Goal: Transaction & Acquisition: Purchase product/service

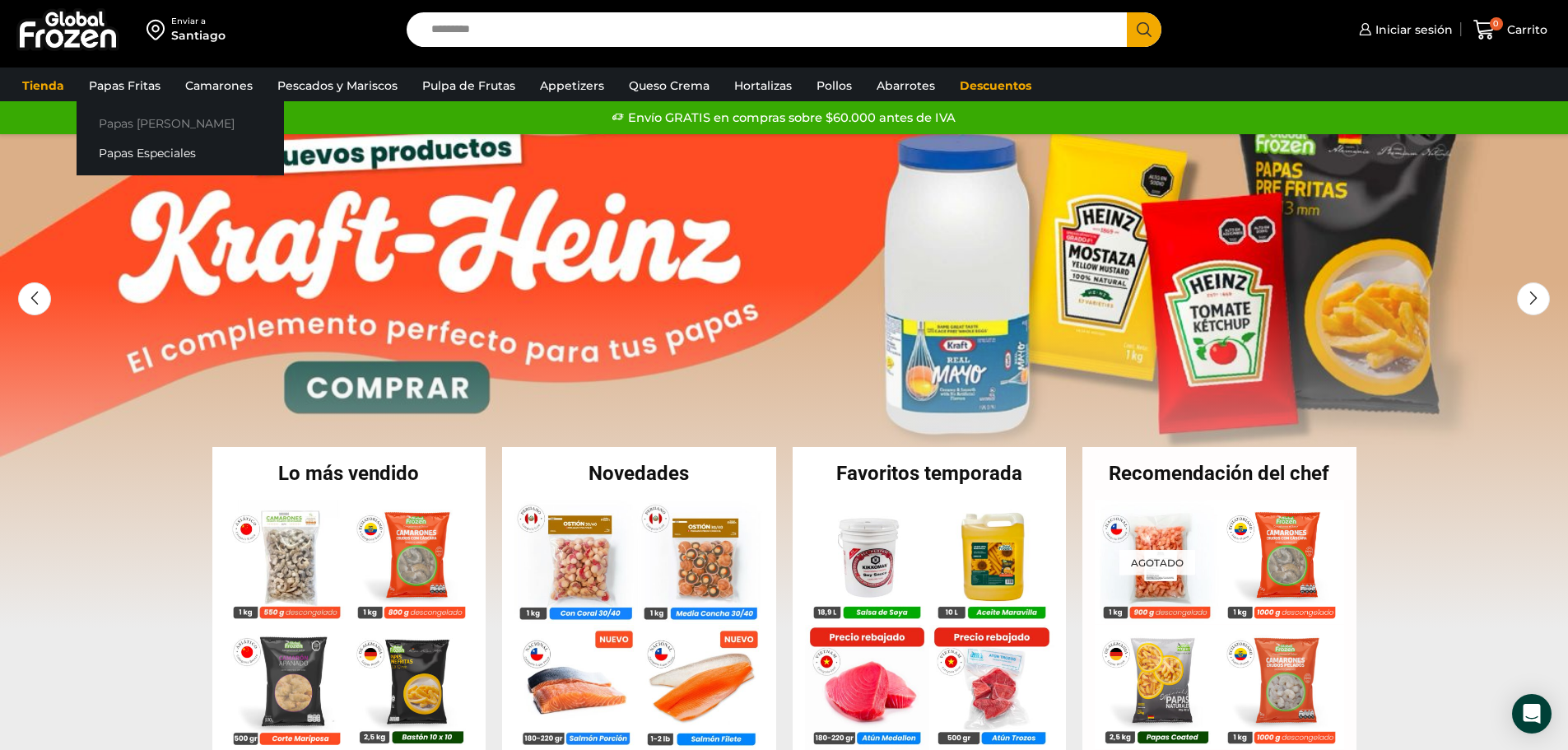
click at [129, 114] on link "Papas [PERSON_NAME]" at bounding box center [180, 123] width 207 height 31
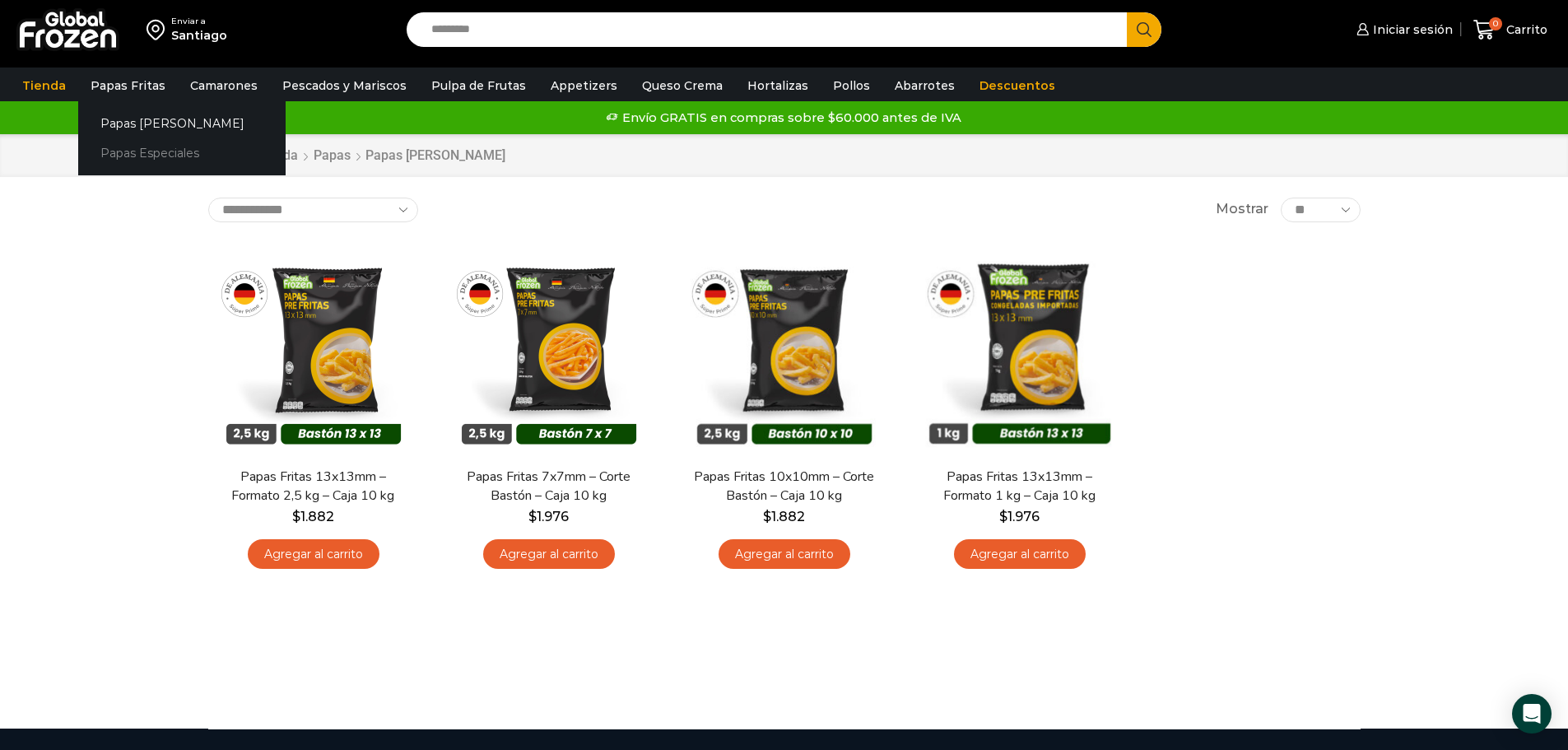
drag, startPoint x: 111, startPoint y: 123, endPoint x: 187, endPoint y: 157, distance: 83.3
click at [111, 123] on link "Papas [PERSON_NAME]" at bounding box center [182, 123] width 207 height 31
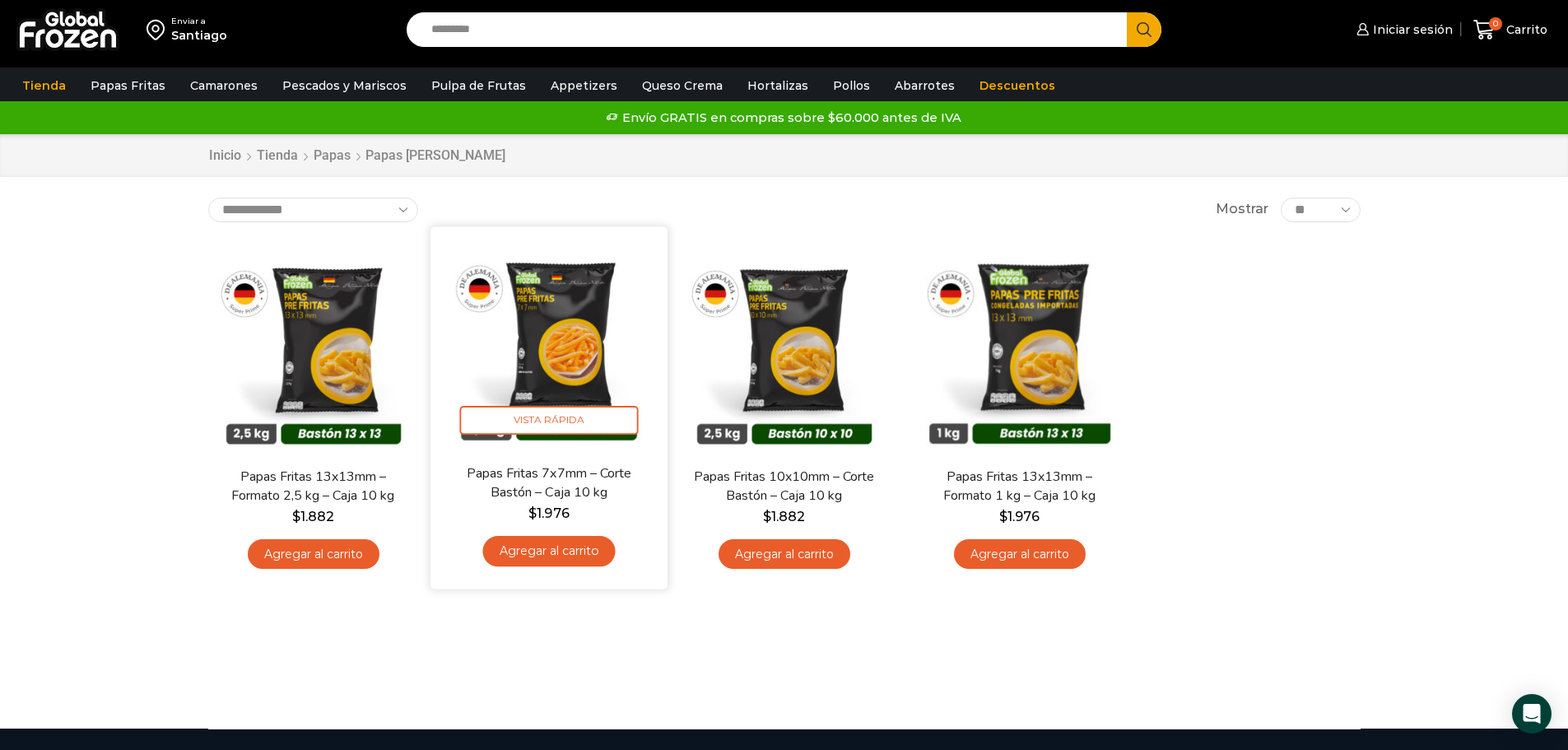
click at [576, 384] on img at bounding box center [549, 345] width 213 height 213
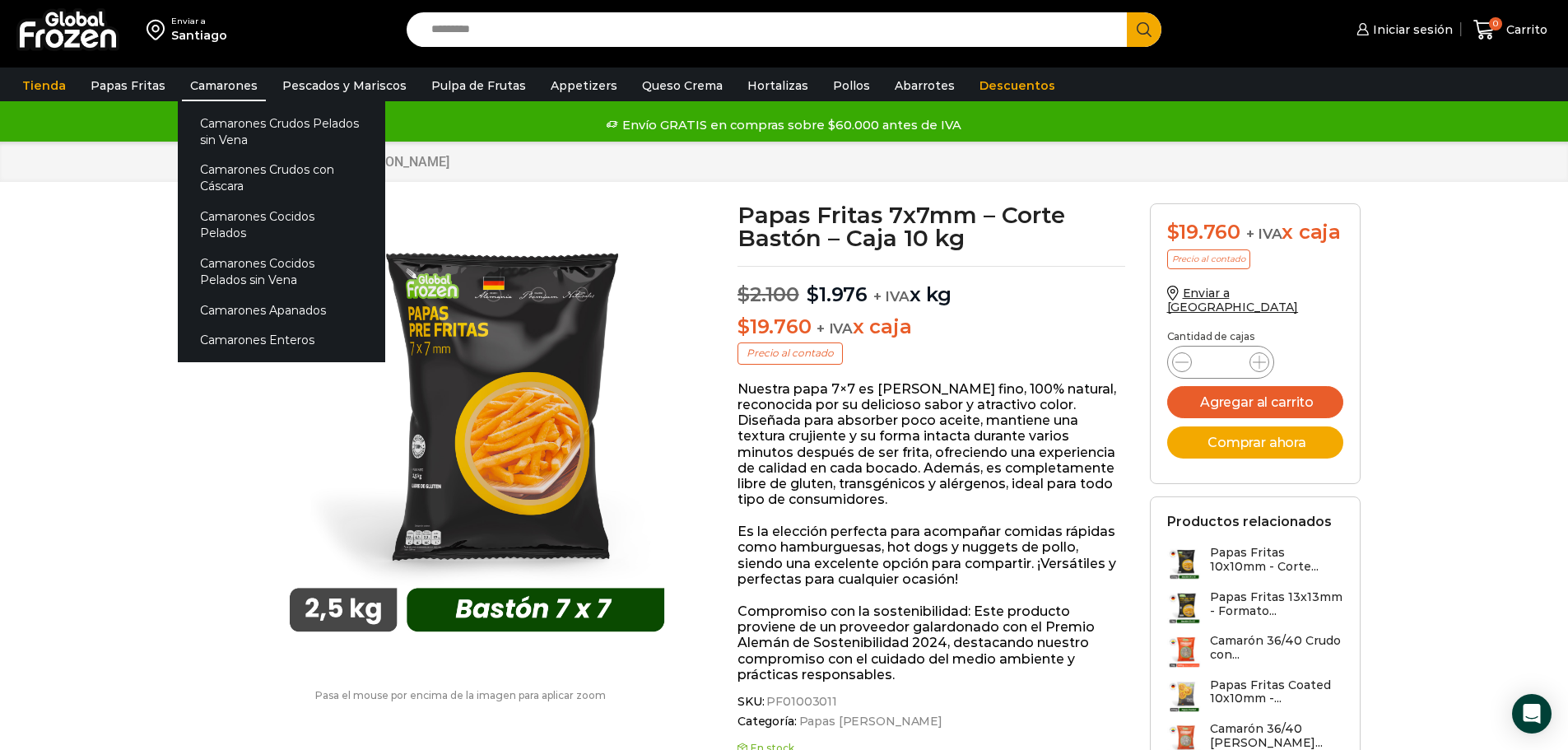
click at [205, 88] on link "Camarones" at bounding box center [224, 86] width 84 height 31
